Goal: Task Accomplishment & Management: Use online tool/utility

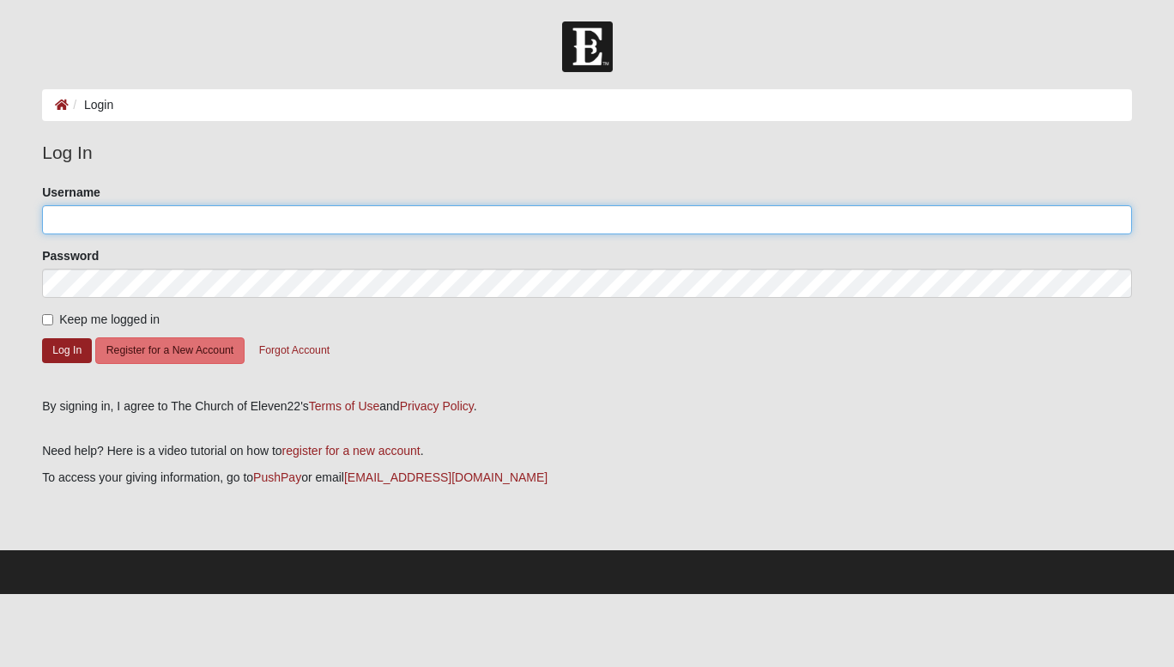
click at [251, 220] on input "Username" at bounding box center [587, 219] width 1090 height 29
type input "prestonhayes23"
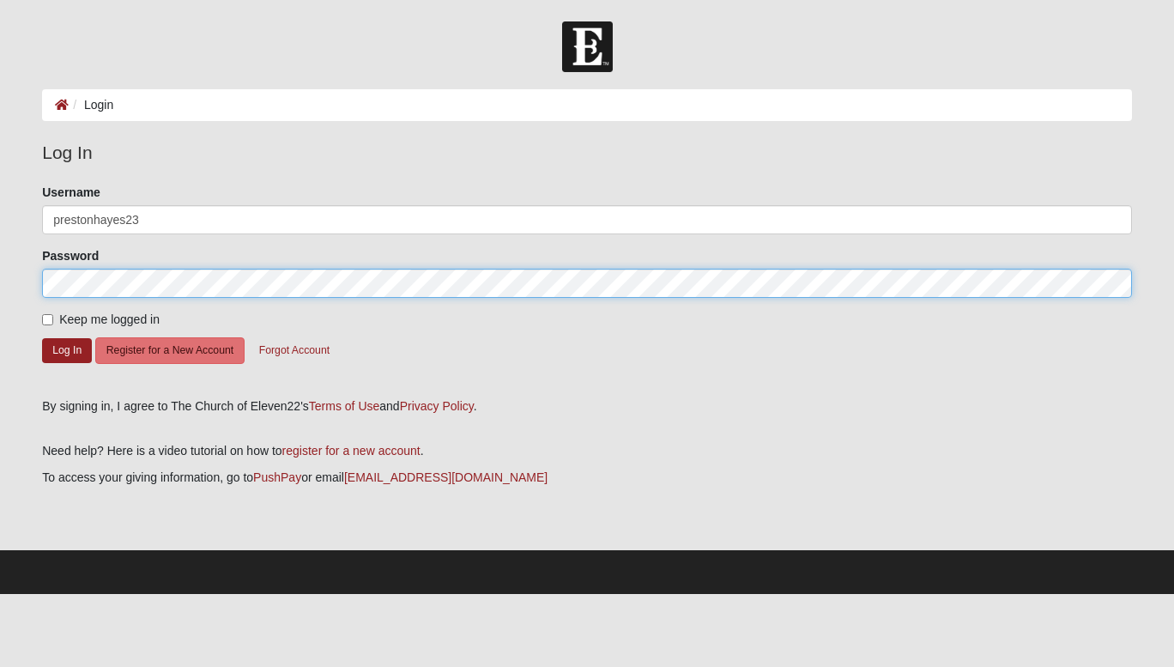
click at [42, 338] on button "Log In" at bounding box center [67, 350] width 50 height 25
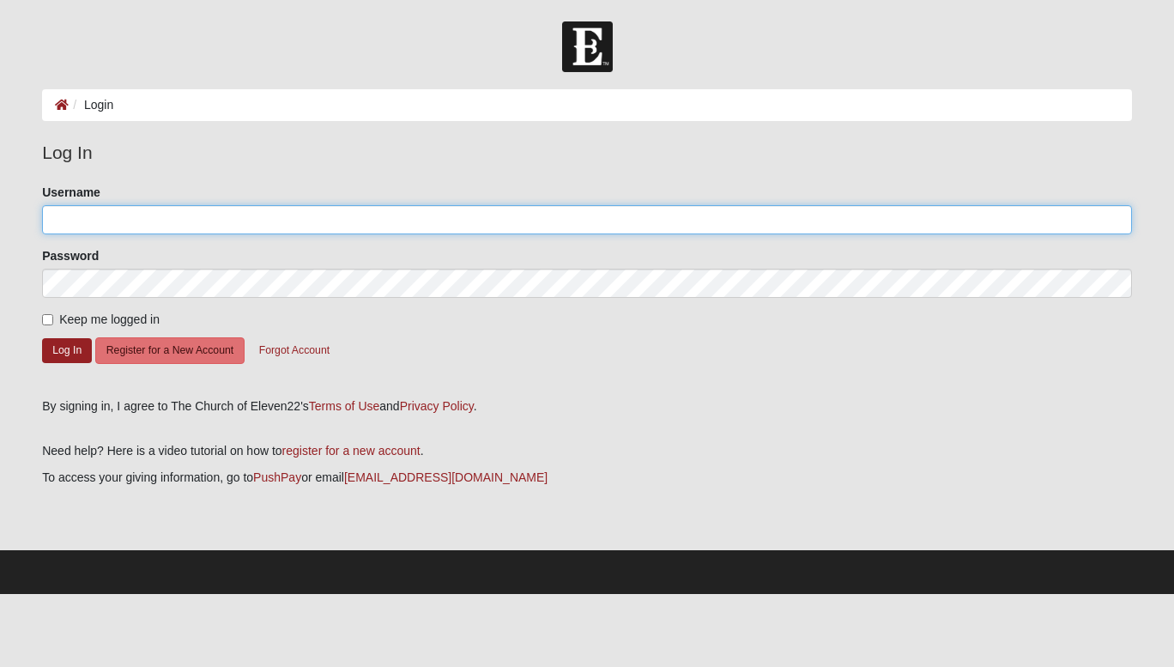
click at [197, 215] on input "Username" at bounding box center [587, 219] width 1090 height 29
type input "prestonhayes23"
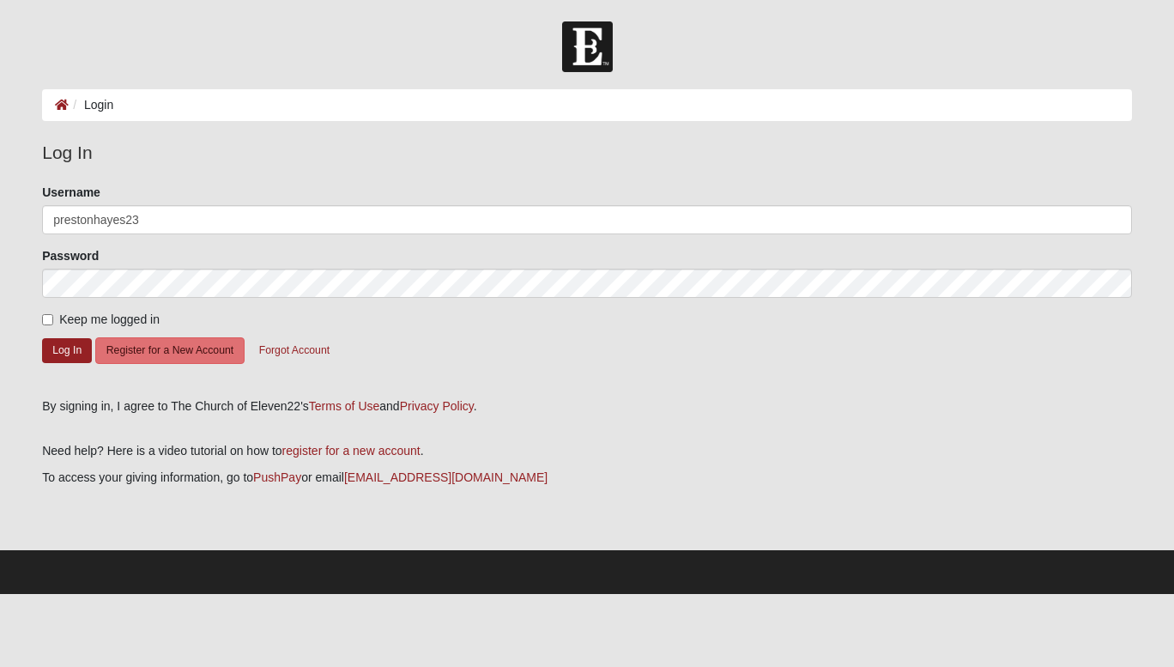
click at [149, 299] on form "Please correct the following: Username prestonhayes23 Password Keep me logged i…" at bounding box center [587, 285] width 1090 height 203
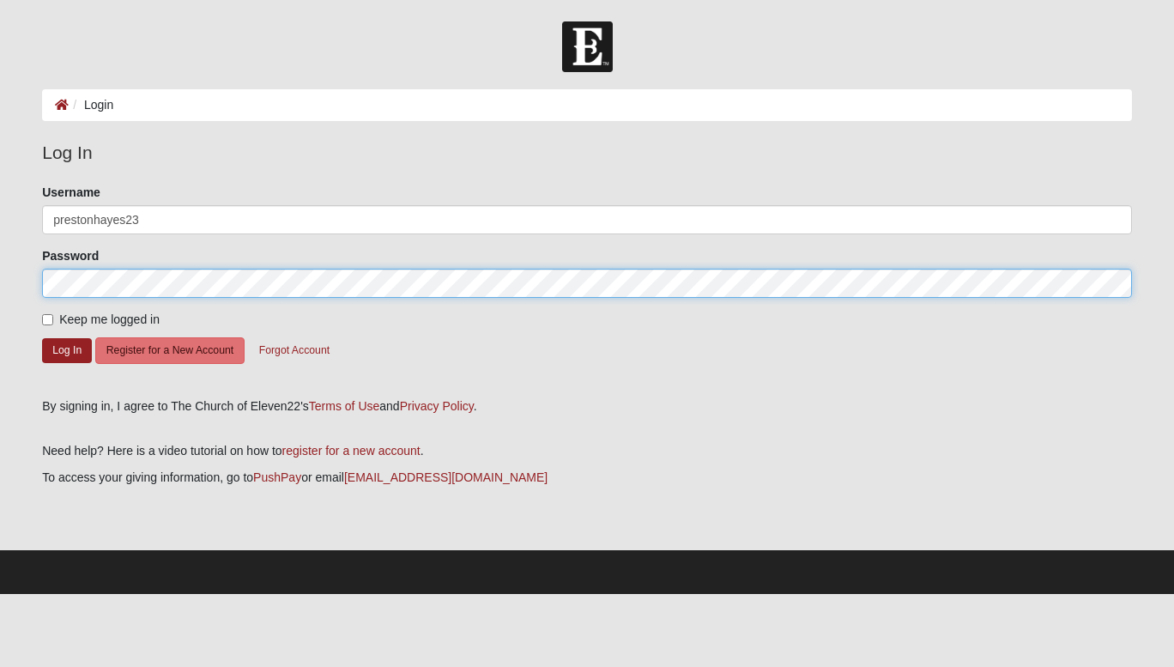
click at [42, 338] on button "Log In" at bounding box center [67, 350] width 50 height 25
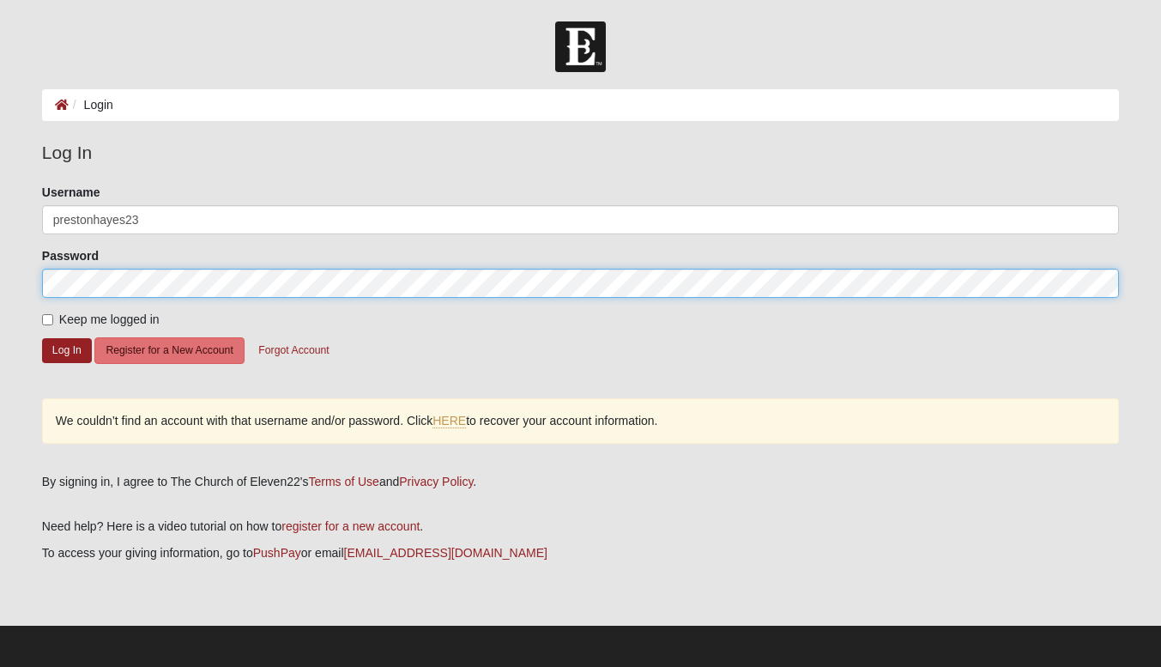
click at [42, 338] on button "Log In" at bounding box center [67, 350] width 50 height 25
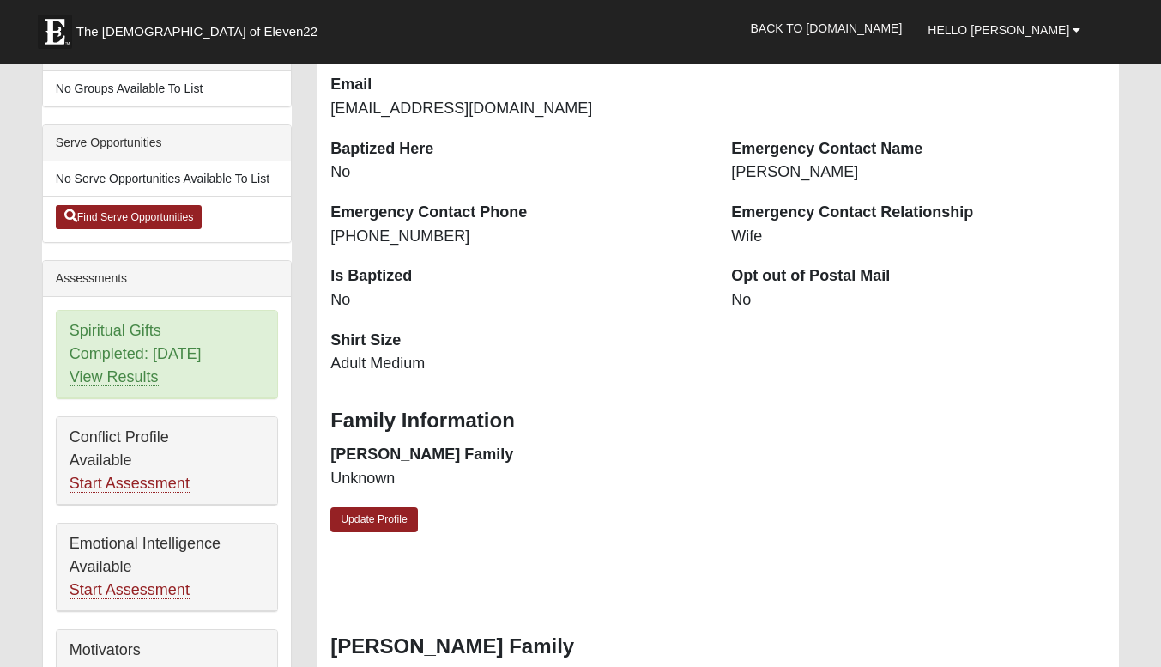
scroll to position [438, 0]
click at [139, 378] on link "View Results" at bounding box center [114, 376] width 89 height 18
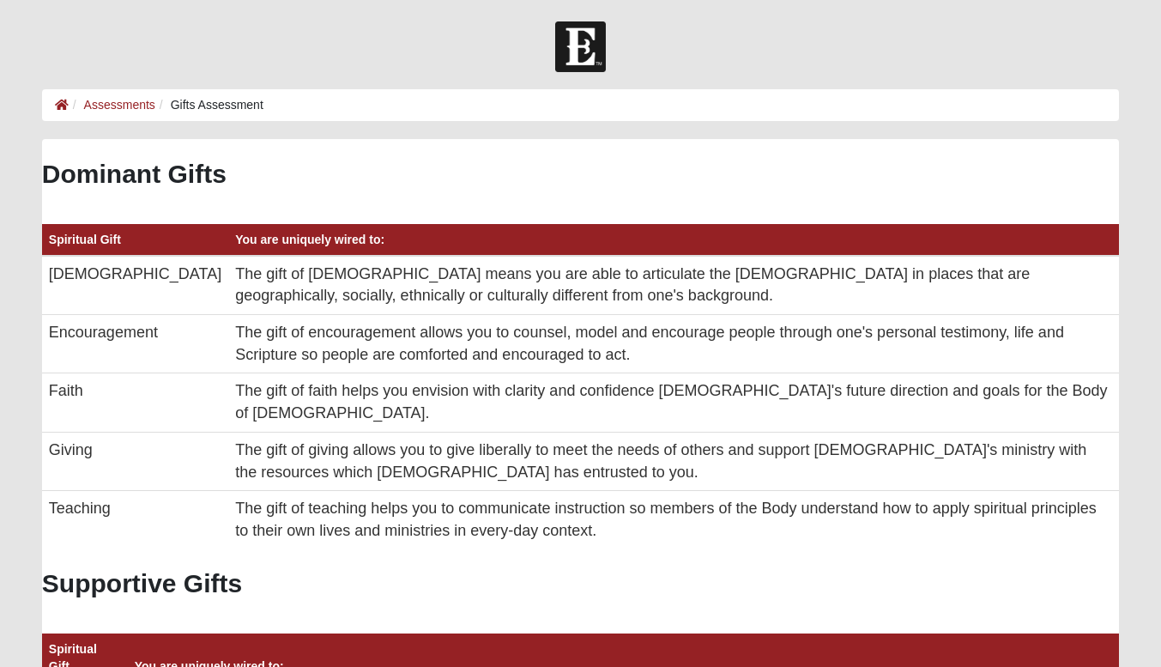
click at [70, 105] on li "Assessments" at bounding box center [112, 105] width 87 height 18
click at [66, 107] on icon at bounding box center [62, 105] width 14 height 12
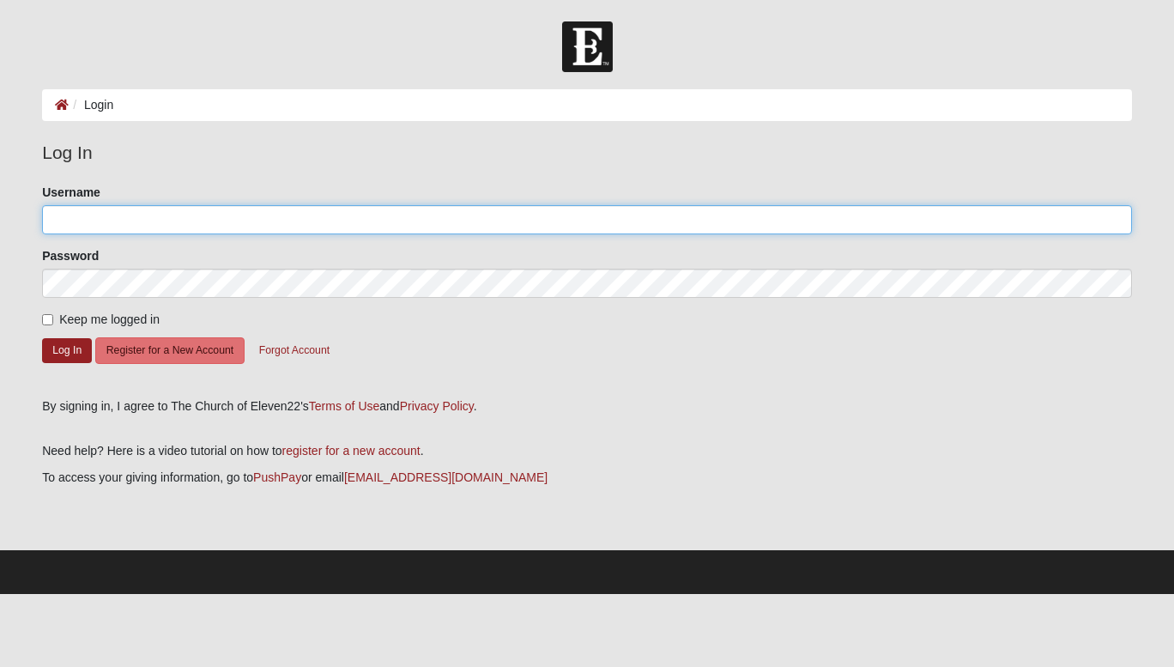
click at [187, 222] on input "Username" at bounding box center [587, 219] width 1090 height 29
type input "prestonhayes23"
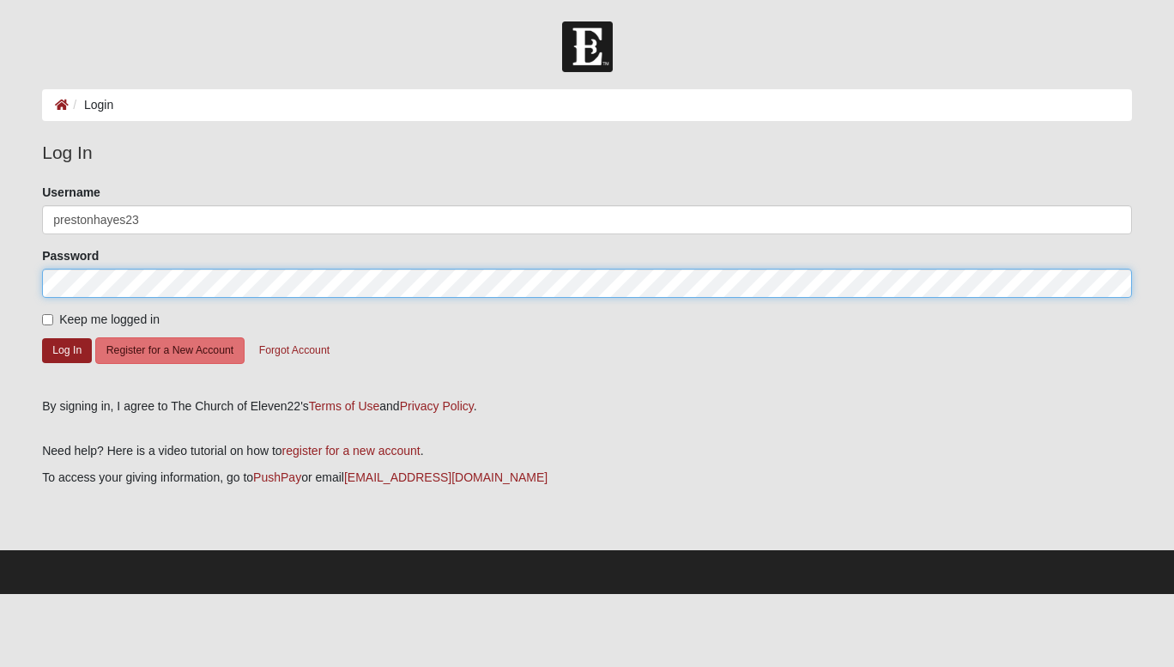
click at [42, 338] on button "Log In" at bounding box center [67, 350] width 50 height 25
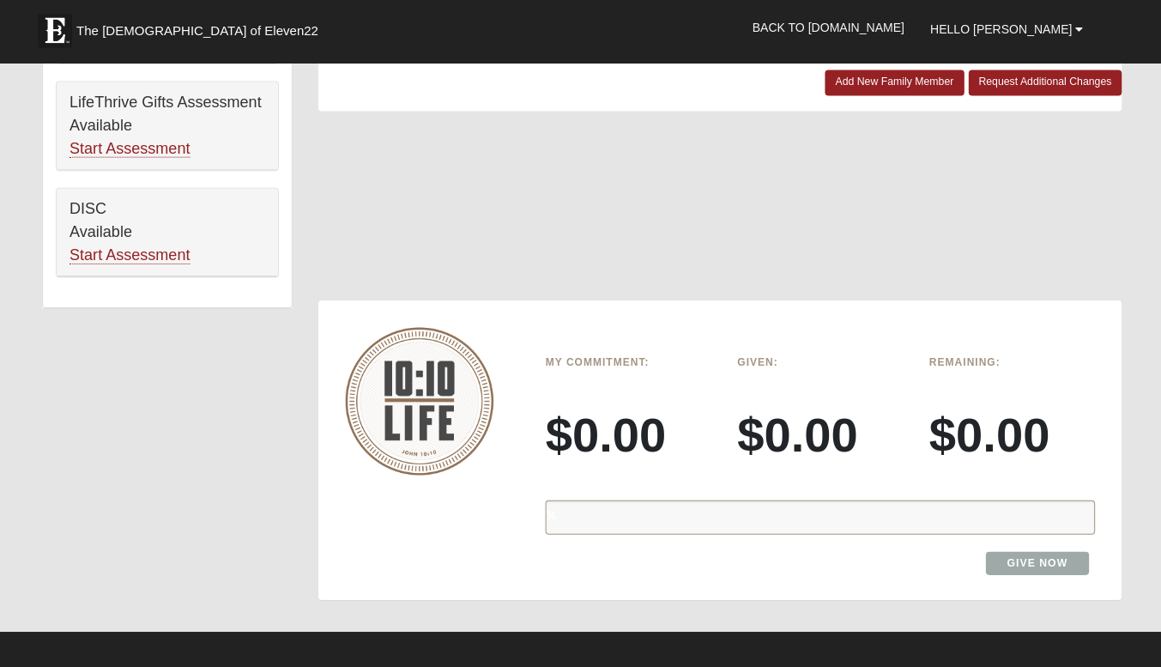
scroll to position [1090, 0]
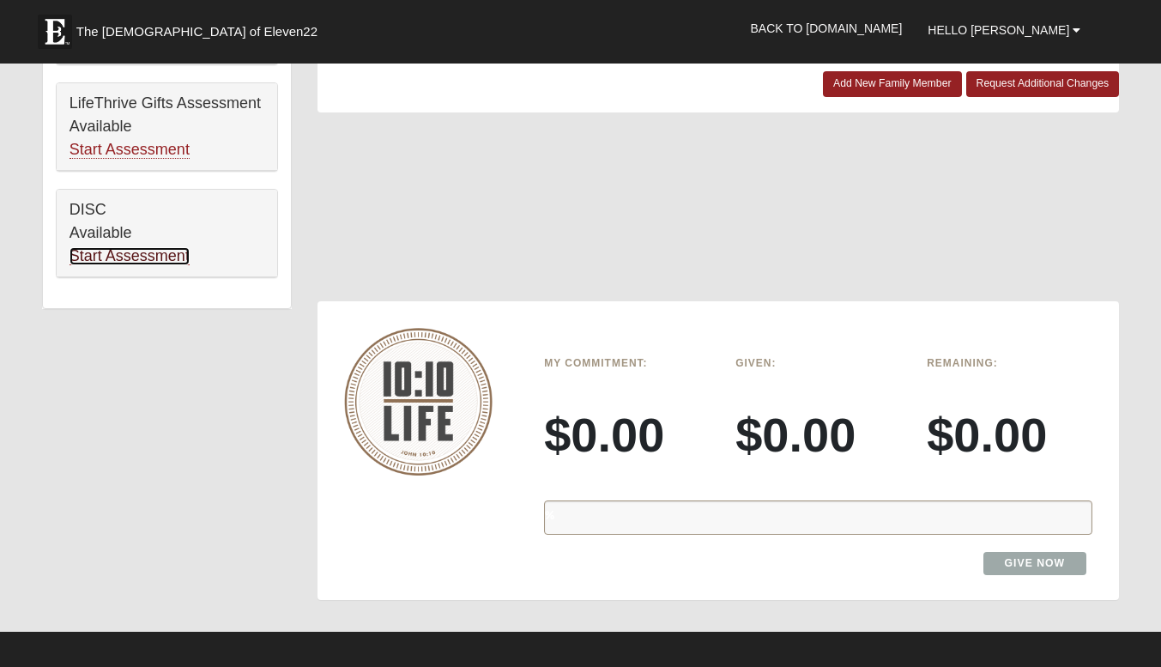
click at [157, 259] on link "Start Assessment" at bounding box center [130, 256] width 120 height 18
